Goal: Task Accomplishment & Management: Complete application form

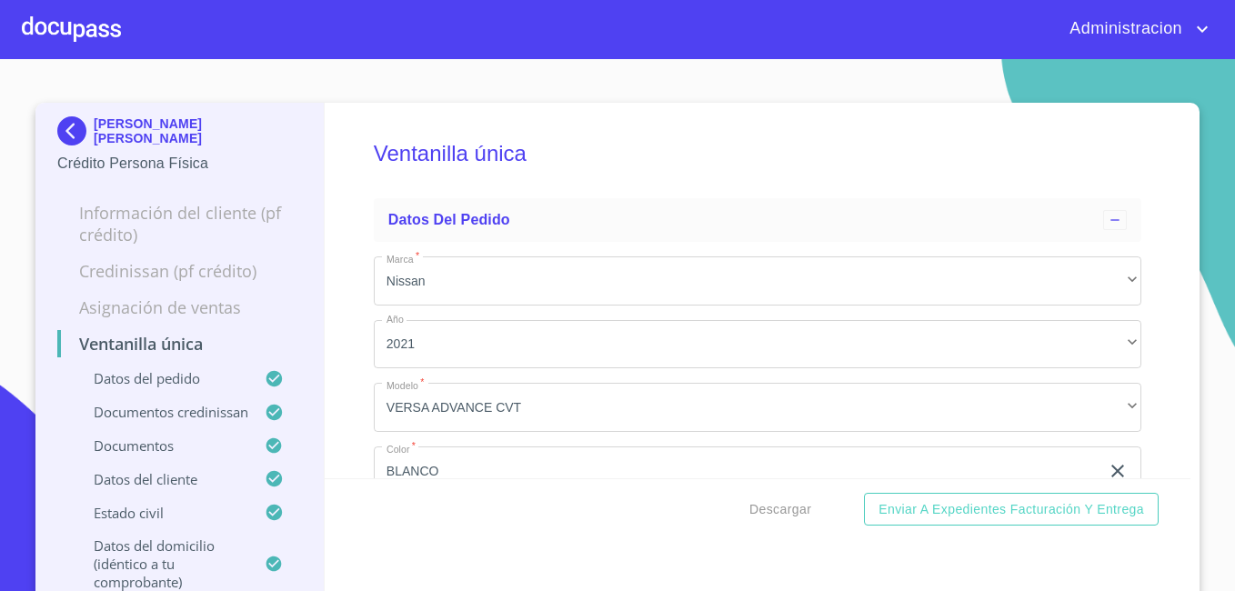
scroll to position [273, 0]
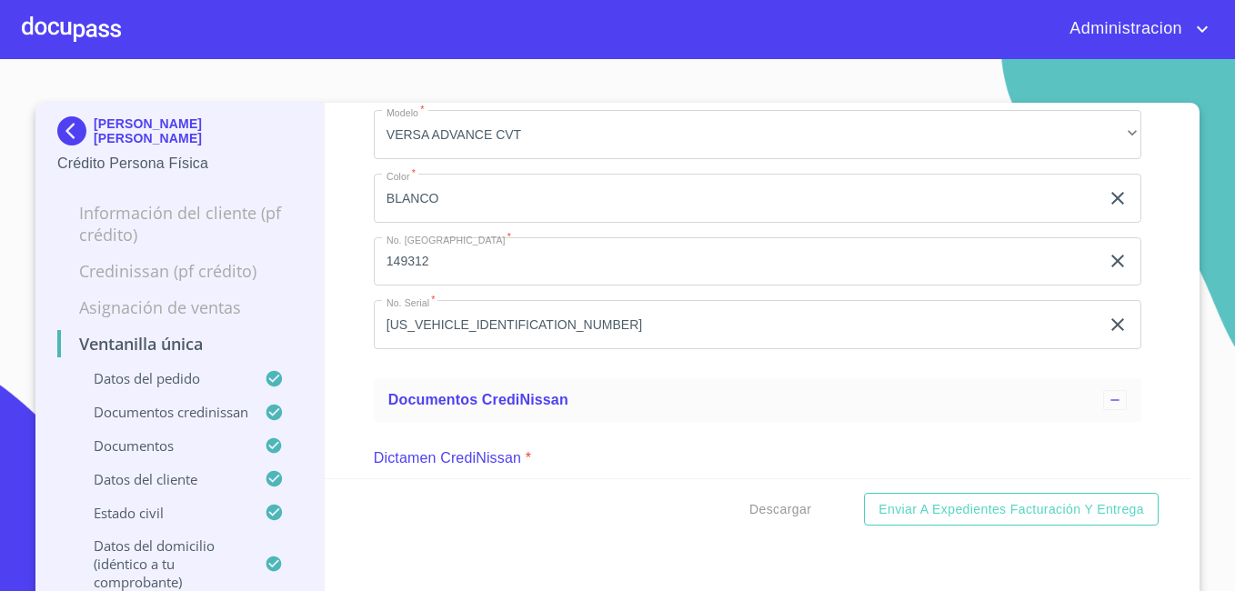
click at [94, 133] on p "[PERSON_NAME] [PERSON_NAME]" at bounding box center [198, 130] width 208 height 29
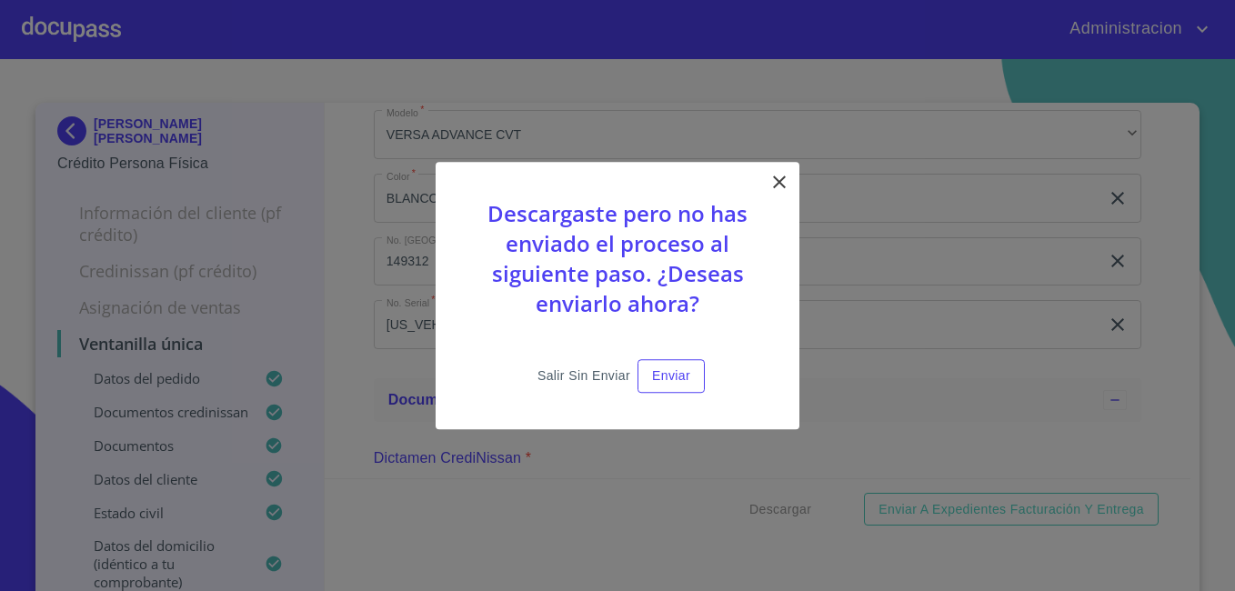
click at [563, 372] on span "Salir sin enviar" at bounding box center [584, 376] width 93 height 23
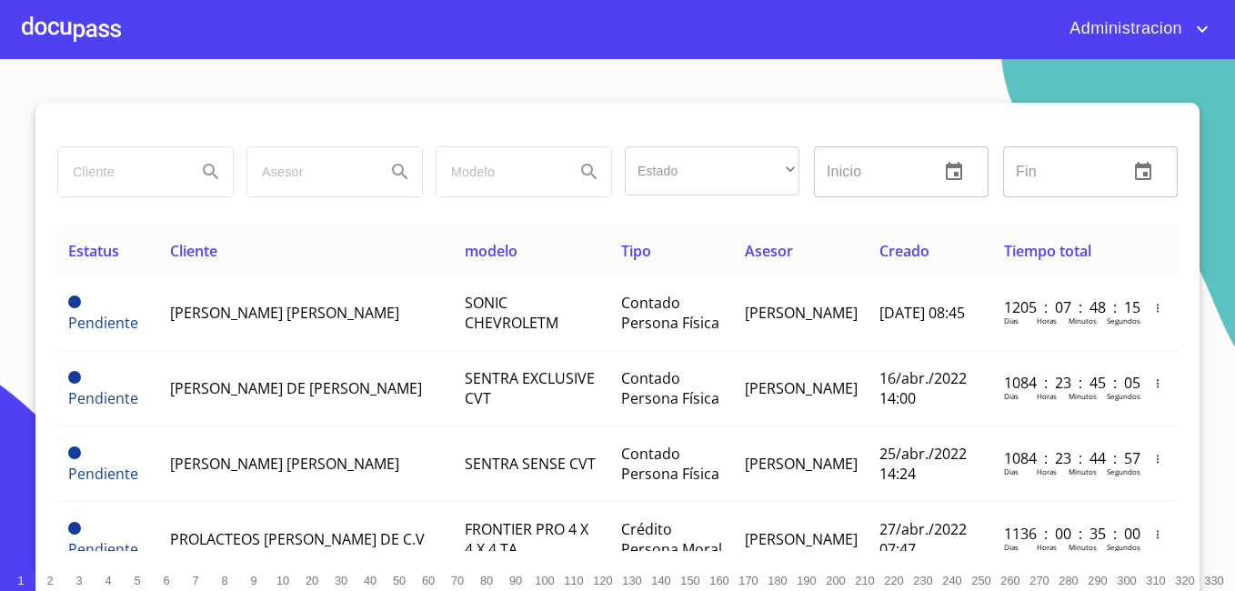
click at [96, 170] on input "search" at bounding box center [120, 171] width 124 height 49
type input "m"
type input "MANGUERAS METALICAS DE OCCIDENTE"
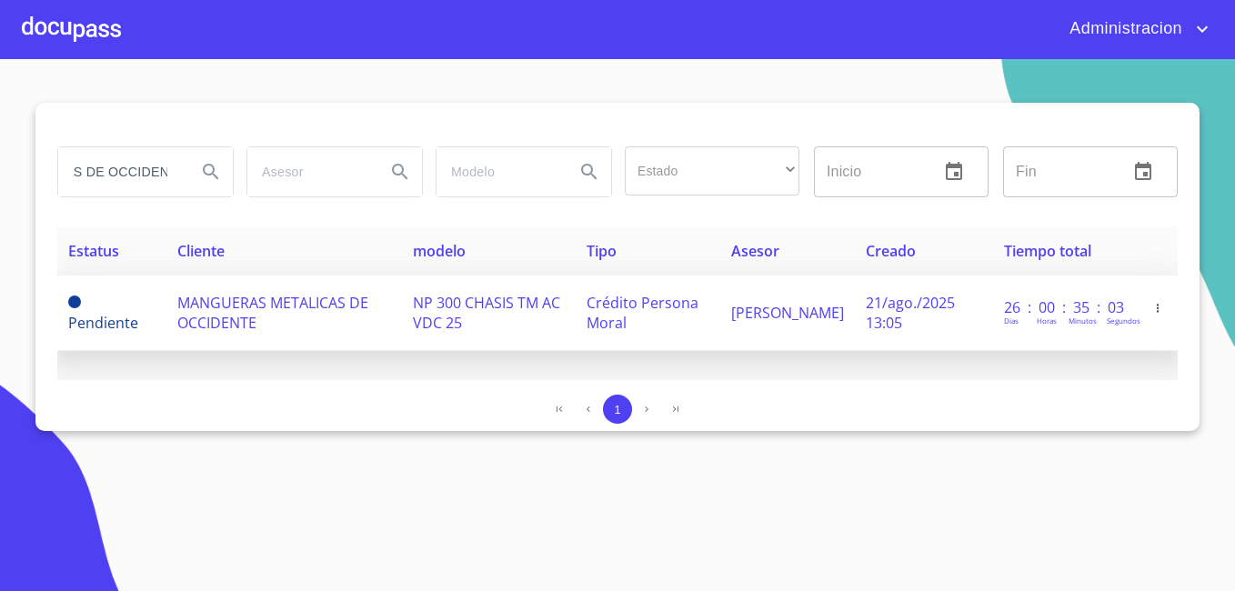
click at [167, 310] on td "MANGUERAS METALICAS DE OCCIDENTE" at bounding box center [283, 313] width 235 height 75
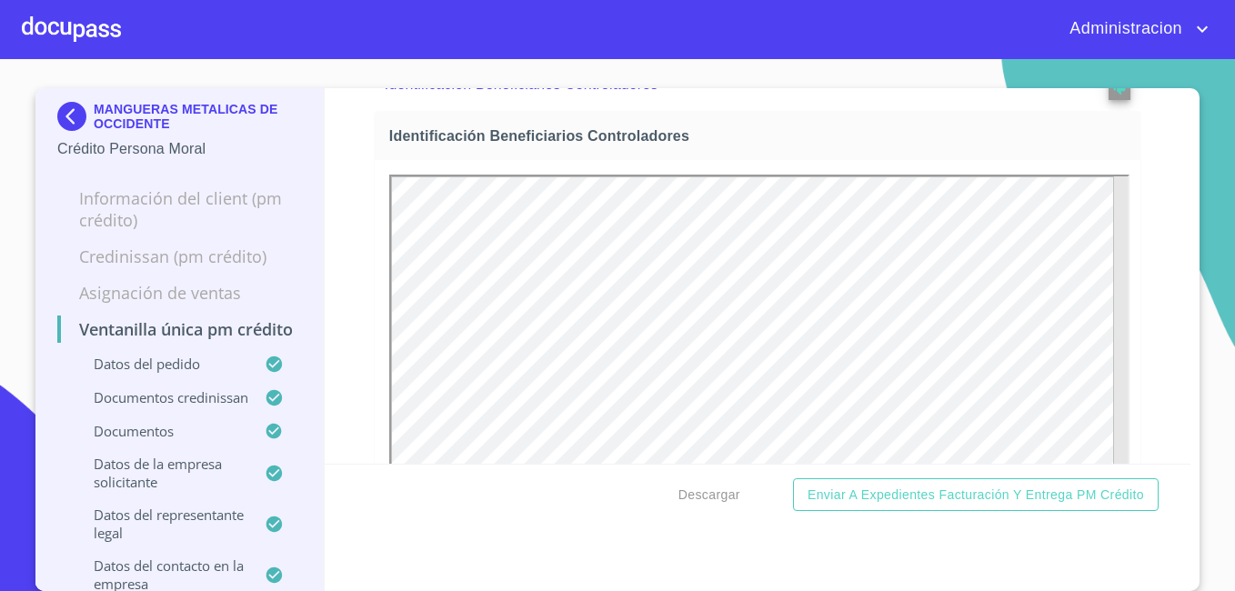
scroll to position [11099, 0]
